Goal: Task Accomplishment & Management: Use online tool/utility

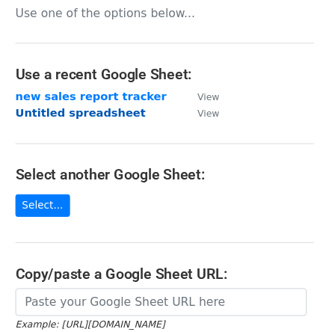
scroll to position [60, 0]
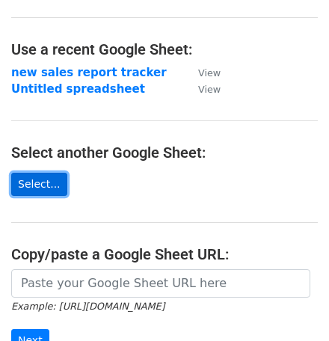
click at [44, 178] on link "Select..." at bounding box center [39, 184] width 56 height 23
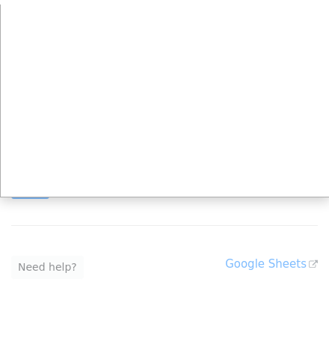
scroll to position [150, 0]
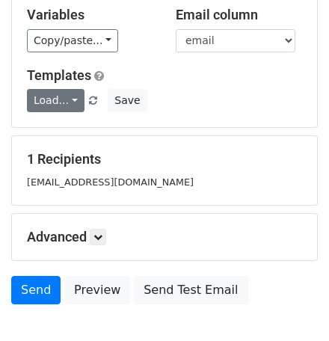
scroll to position [179, 0]
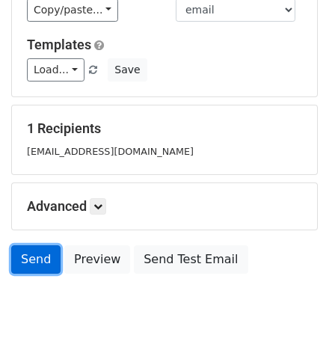
click at [24, 252] on link "Send" at bounding box center [35, 259] width 49 height 28
